Goal: Transaction & Acquisition: Book appointment/travel/reservation

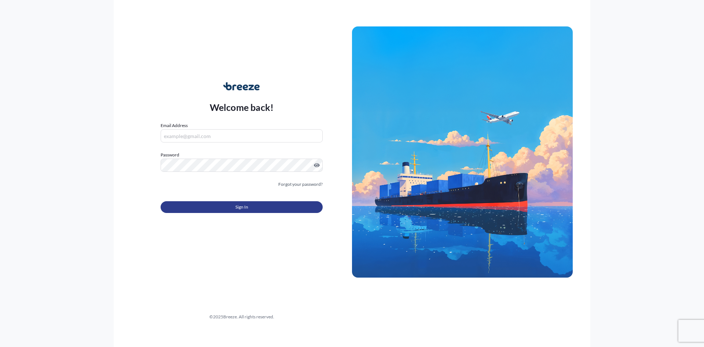
type input "[PERSON_NAME][EMAIL_ADDRESS][DOMAIN_NAME]"
click at [252, 202] on button "Sign In" at bounding box center [242, 207] width 162 height 12
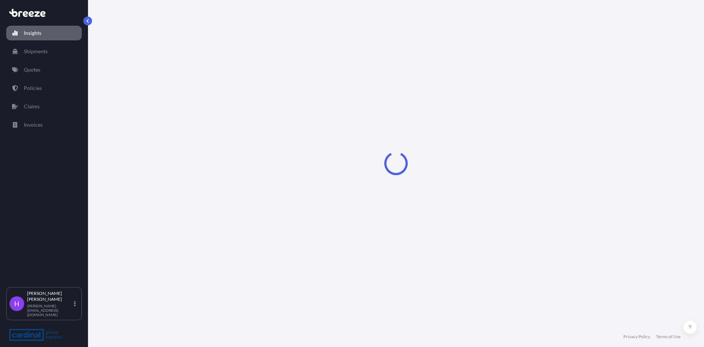
select select "2025"
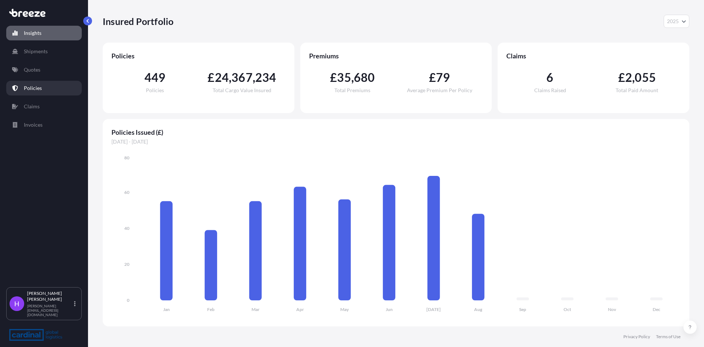
click at [36, 85] on p "Policies" at bounding box center [33, 87] width 18 height 7
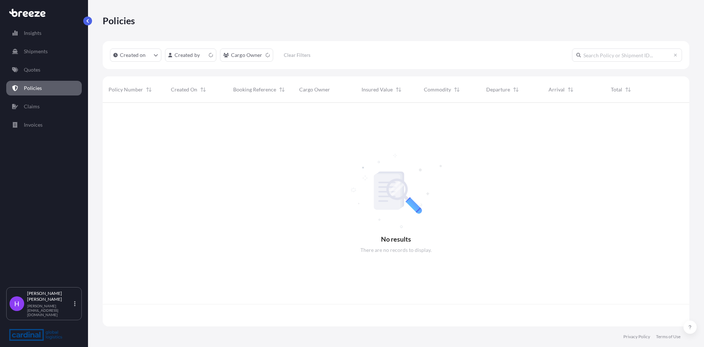
scroll to position [222, 581]
click at [599, 53] on input "text" at bounding box center [627, 54] width 110 height 13
paste input "2PEO5080002"
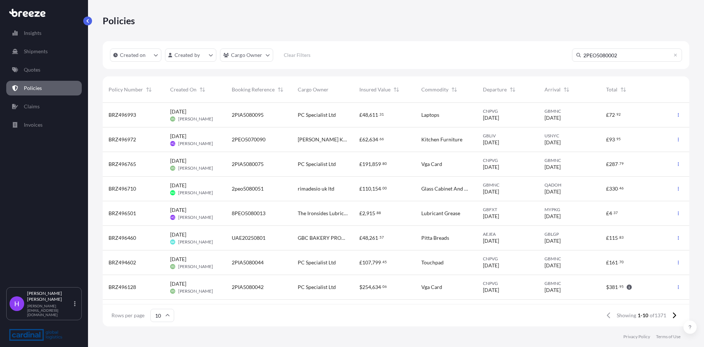
click at [628, 57] on input "2PEO5080002" at bounding box center [627, 54] width 110 height 13
type input "2PEO5080002"
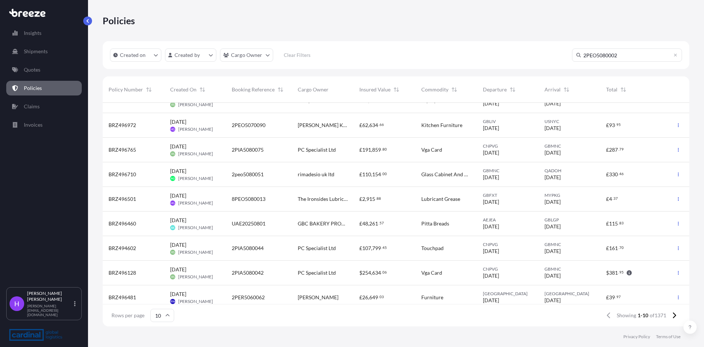
scroll to position [0, 0]
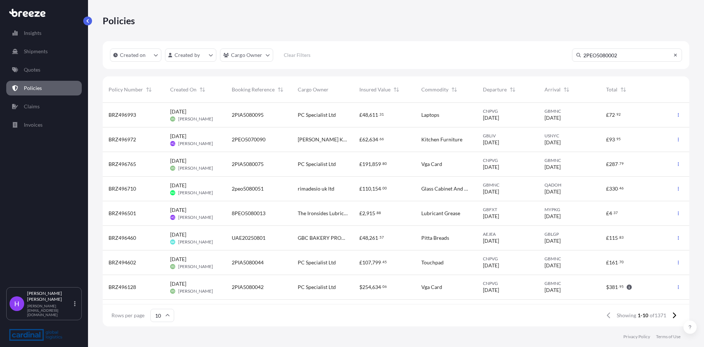
click at [677, 55] on icon at bounding box center [675, 55] width 4 height 4
click at [591, 56] on input "text" at bounding box center [627, 54] width 110 height 13
paste input "EVER GIFTED"
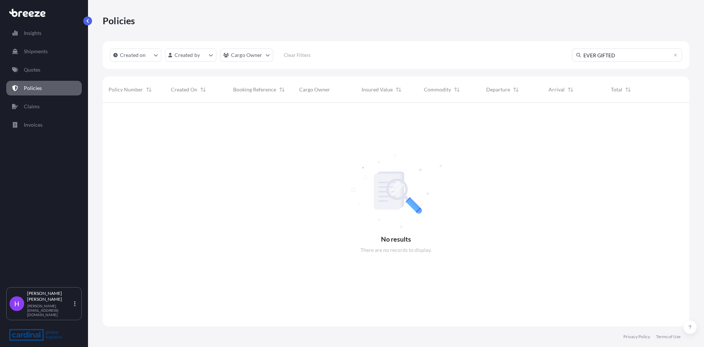
scroll to position [244, 581]
type input "EVER GIFTED"
click at [675, 56] on icon at bounding box center [675, 55] width 3 height 3
click at [602, 56] on input "text" at bounding box center [627, 54] width 110 height 13
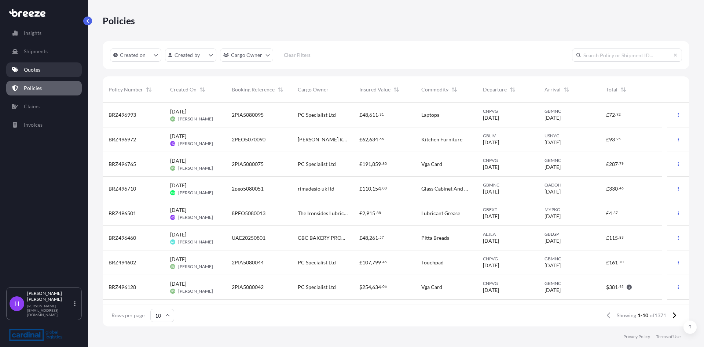
click at [44, 71] on link "Quotes" at bounding box center [44, 69] width 76 height 15
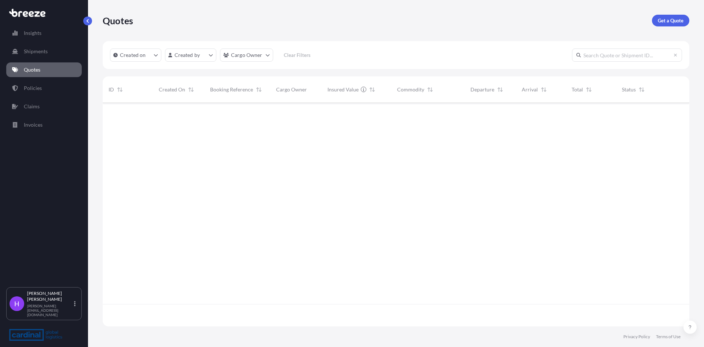
scroll to position [222, 581]
click at [663, 23] on p "Get a Quote" at bounding box center [671, 20] width 26 height 7
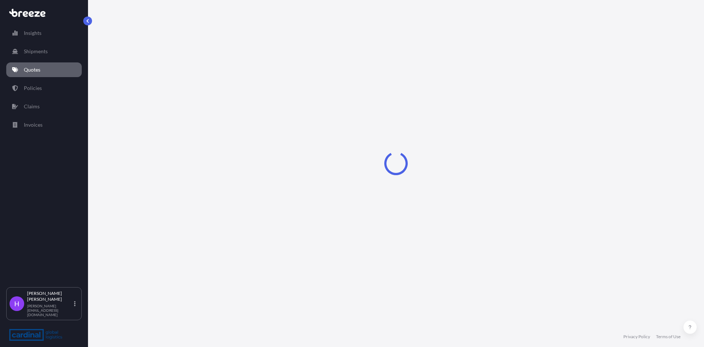
select select "Sea"
select select "1"
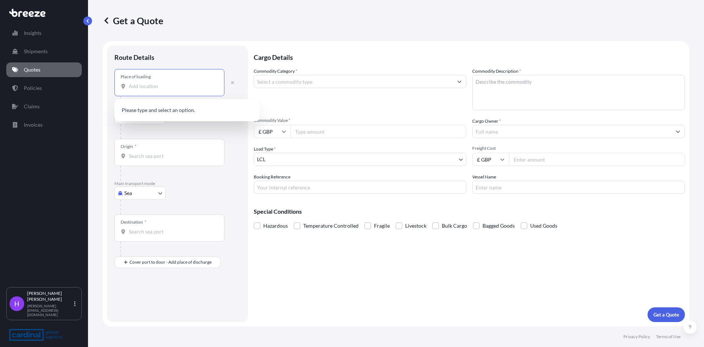
click at [179, 89] on input "Place of loading" at bounding box center [172, 86] width 87 height 7
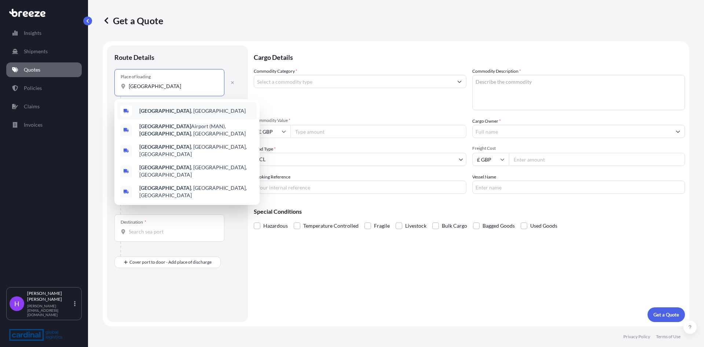
click at [169, 110] on span "[GEOGRAPHIC_DATA] , [GEOGRAPHIC_DATA]" at bounding box center [192, 110] width 106 height 7
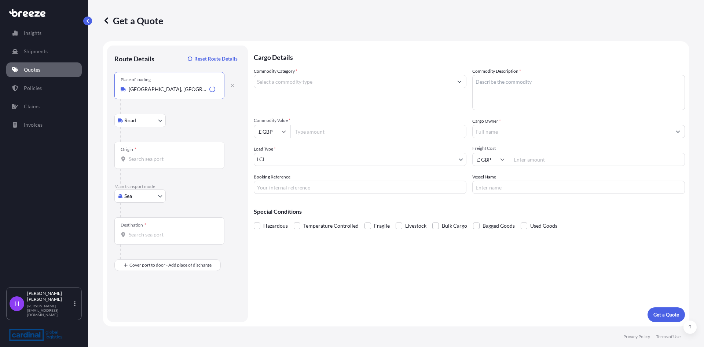
type input "[GEOGRAPHIC_DATA], [GEOGRAPHIC_DATA]"
click at [135, 160] on input "Origin *" at bounding box center [172, 158] width 87 height 7
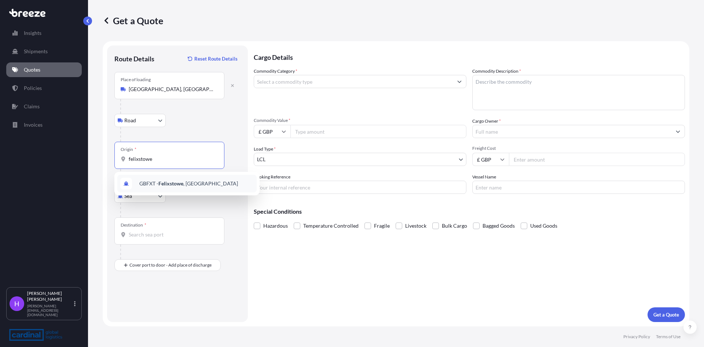
click at [169, 179] on div "GBFXT - Felixstowe , [GEOGRAPHIC_DATA]" at bounding box center [186, 184] width 139 height 18
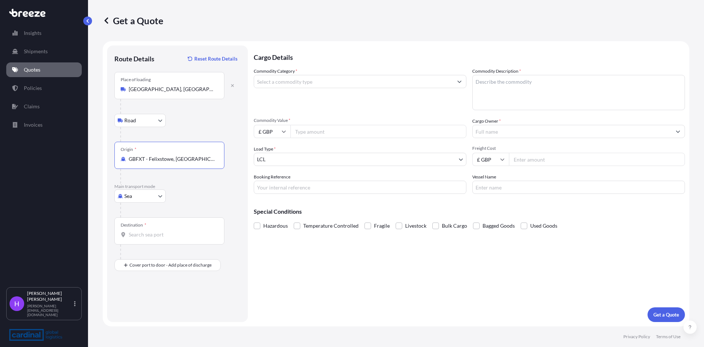
type input "GBFXT - Felixstowe, [GEOGRAPHIC_DATA]"
click at [138, 236] on input "Destination *" at bounding box center [172, 234] width 87 height 7
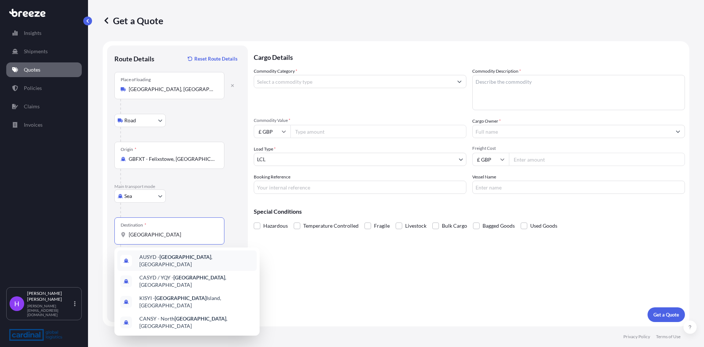
click at [158, 255] on span "AUSYD - [GEOGRAPHIC_DATA] , [GEOGRAPHIC_DATA]" at bounding box center [196, 260] width 114 height 15
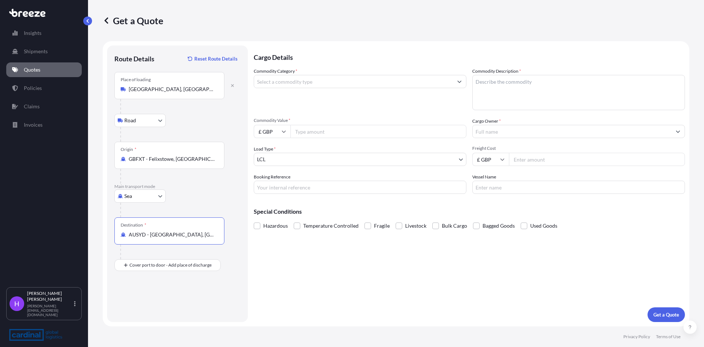
type input "AUSYD - [GEOGRAPHIC_DATA], [GEOGRAPHIC_DATA]"
click at [281, 81] on input "Commodity Category *" at bounding box center [353, 81] width 199 height 13
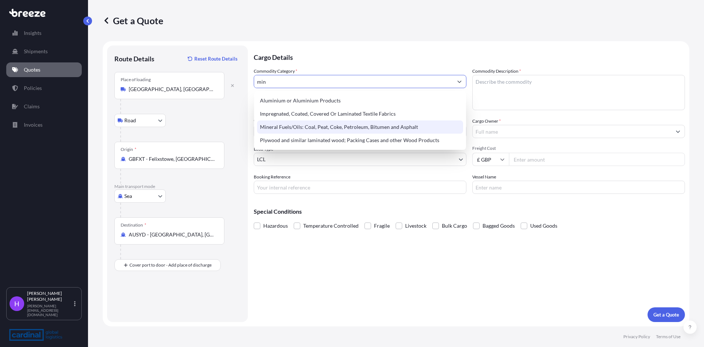
click at [281, 130] on div "Mineral Fuels/Oils: Coal, Peat, Coke, Petroleum, Bitumen and Asphalt" at bounding box center [360, 126] width 206 height 13
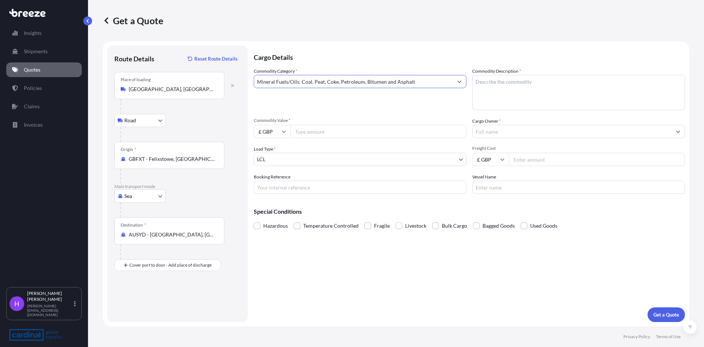
type input "Mineral Fuels/Oils: Coal, Peat, Coke, Petroleum, Bitumen and Asphalt"
click at [506, 88] on textarea "Commodity Description *" at bounding box center [578, 92] width 213 height 35
type textarea "Lubricant Grease"
click at [489, 137] on input "Cargo Owner *" at bounding box center [572, 131] width 199 height 13
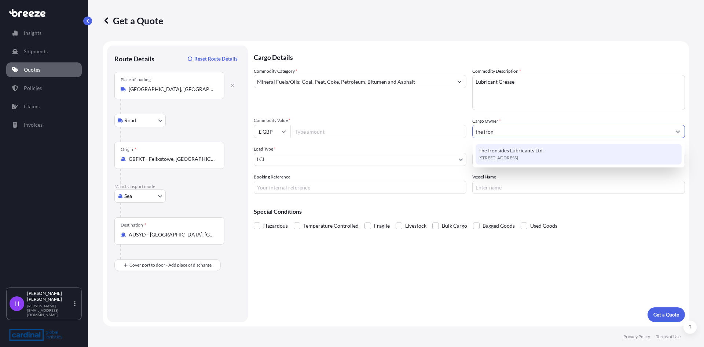
click at [509, 159] on span "[STREET_ADDRESS]" at bounding box center [499, 157] width 40 height 7
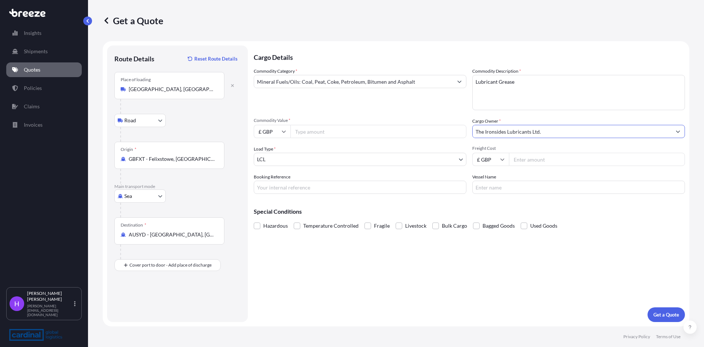
type input "The Ironsides Lubricants Ltd."
click at [312, 131] on input "Commodity Value *" at bounding box center [378, 131] width 176 height 13
type input "34465.55"
click at [274, 157] on body "1 option available. Insights Shipments Quotes Policies Claims Invoices H [PERSO…" at bounding box center [352, 173] width 704 height 347
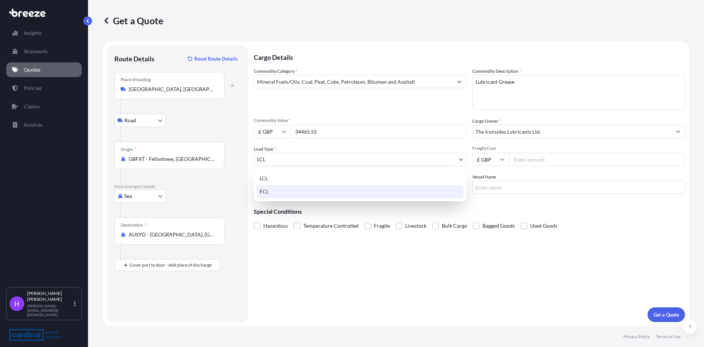
click at [272, 190] on div "FCL" at bounding box center [360, 191] width 207 height 13
select select "2"
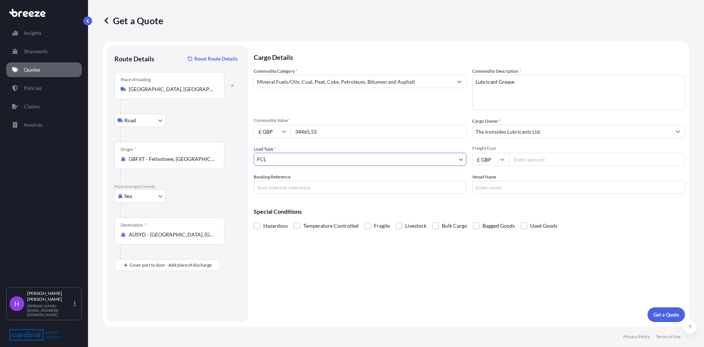
click at [532, 158] on input "Freight Cost" at bounding box center [597, 159] width 176 height 13
click at [555, 153] on input "Freight Cost" at bounding box center [597, 159] width 176 height 13
type input "1312"
click at [492, 188] on input "Vessel Name" at bounding box center [578, 186] width 213 height 13
paste input "EVER GIFTED"
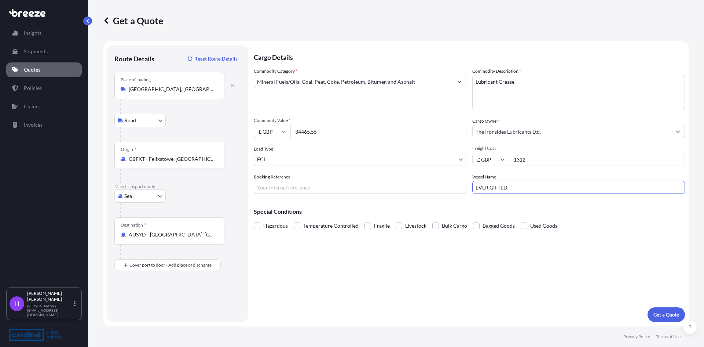
type input "EVER GIFTED"
click at [340, 194] on div "Cargo Details Commodity Category * Mineral Fuels/Oils: Coal, Peat, Coke, Petrol…" at bounding box center [469, 183] width 431 height 276
click at [322, 187] on input "Booking Reference" at bounding box center [360, 186] width 213 height 13
type input "2PEO5080002"
click at [267, 225] on span "Hazardous" at bounding box center [275, 225] width 25 height 11
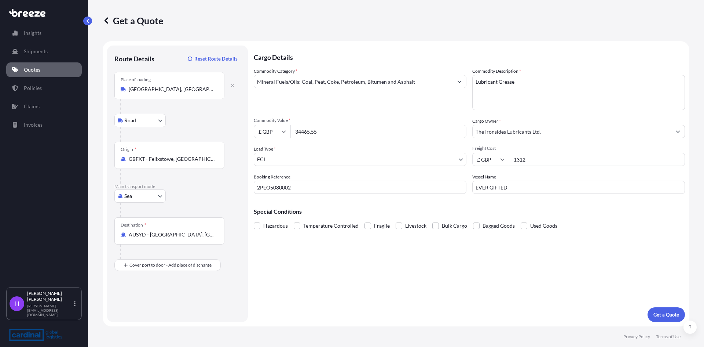
click at [254, 220] on input "Hazardous" at bounding box center [254, 220] width 0 height 0
click at [467, 253] on div "Cargo Details Commodity Category * Mineral Fuels/Oils: Coal, Peat, Coke, Petrol…" at bounding box center [469, 183] width 431 height 276
click at [668, 312] on p "Get a Quote" at bounding box center [666, 314] width 26 height 7
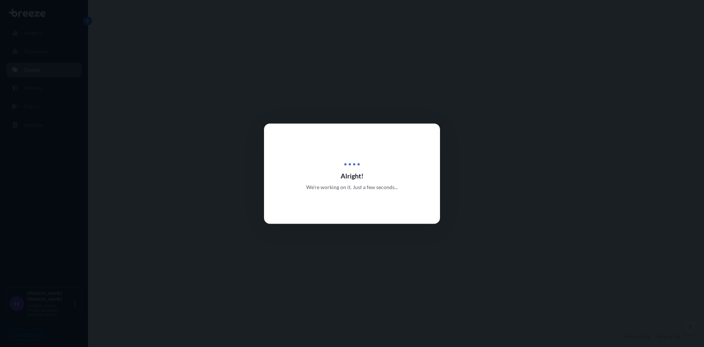
select select "Road"
select select "Sea"
select select "2"
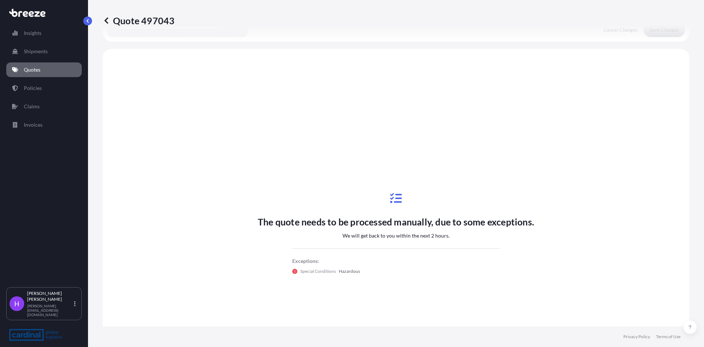
scroll to position [250, 0]
